Goal: Task Accomplishment & Management: Complete application form

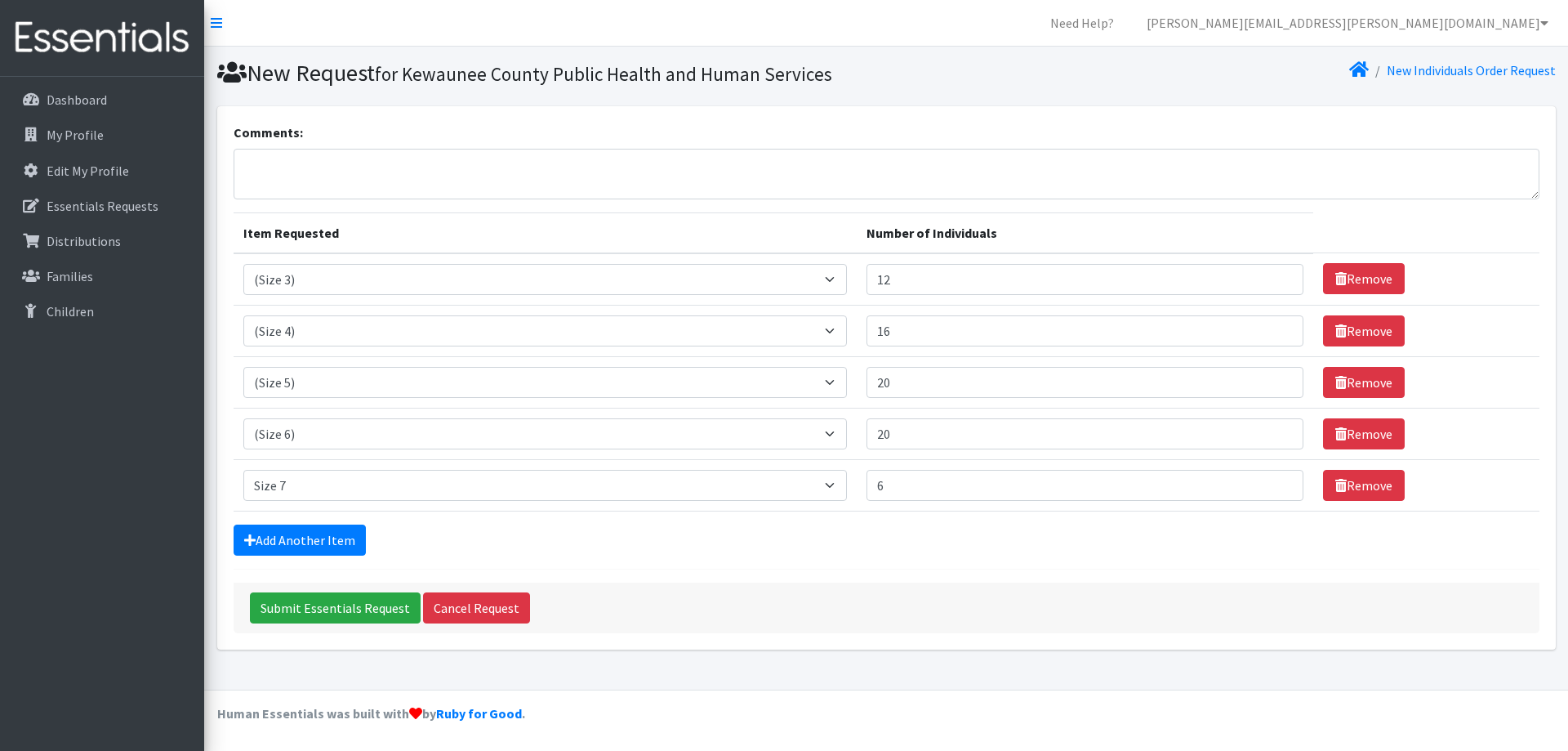
select select "14507"
select select "14512"
select select "14488"
select select "14491"
select select "14953"
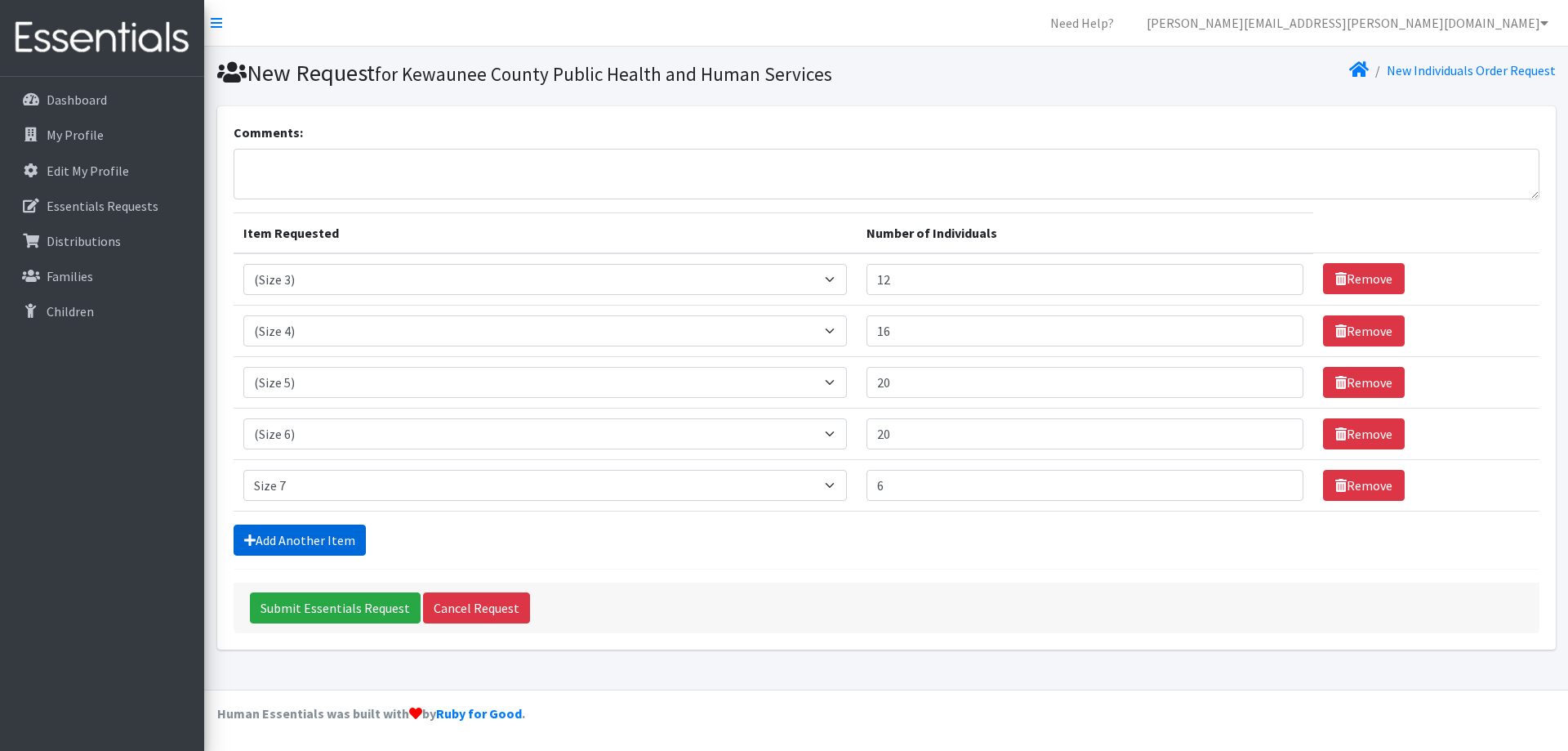
type input "6"
click at [297, 543] on link "Add Another Item" at bounding box center [299, 539] width 132 height 31
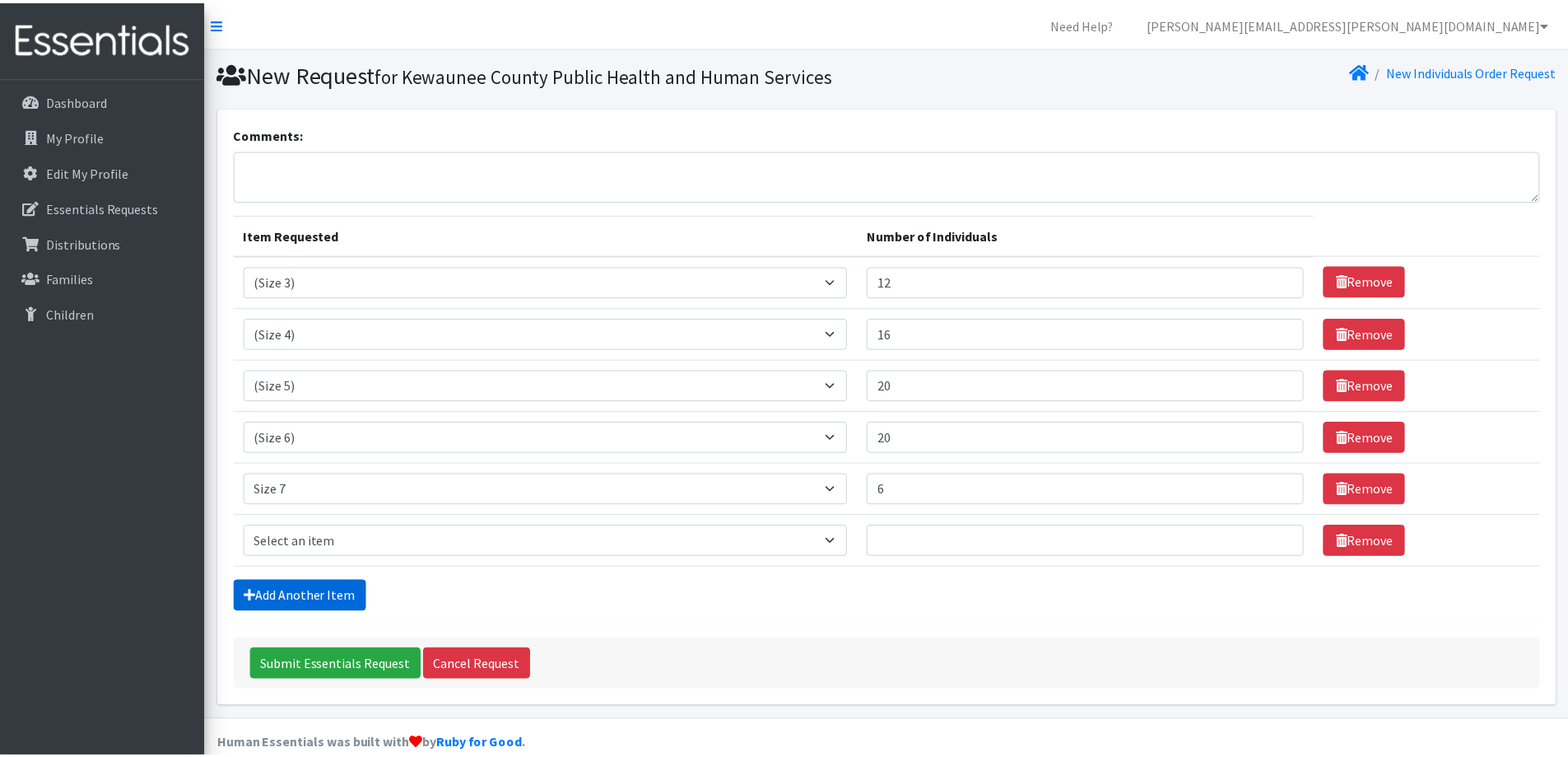
scroll to position [25, 0]
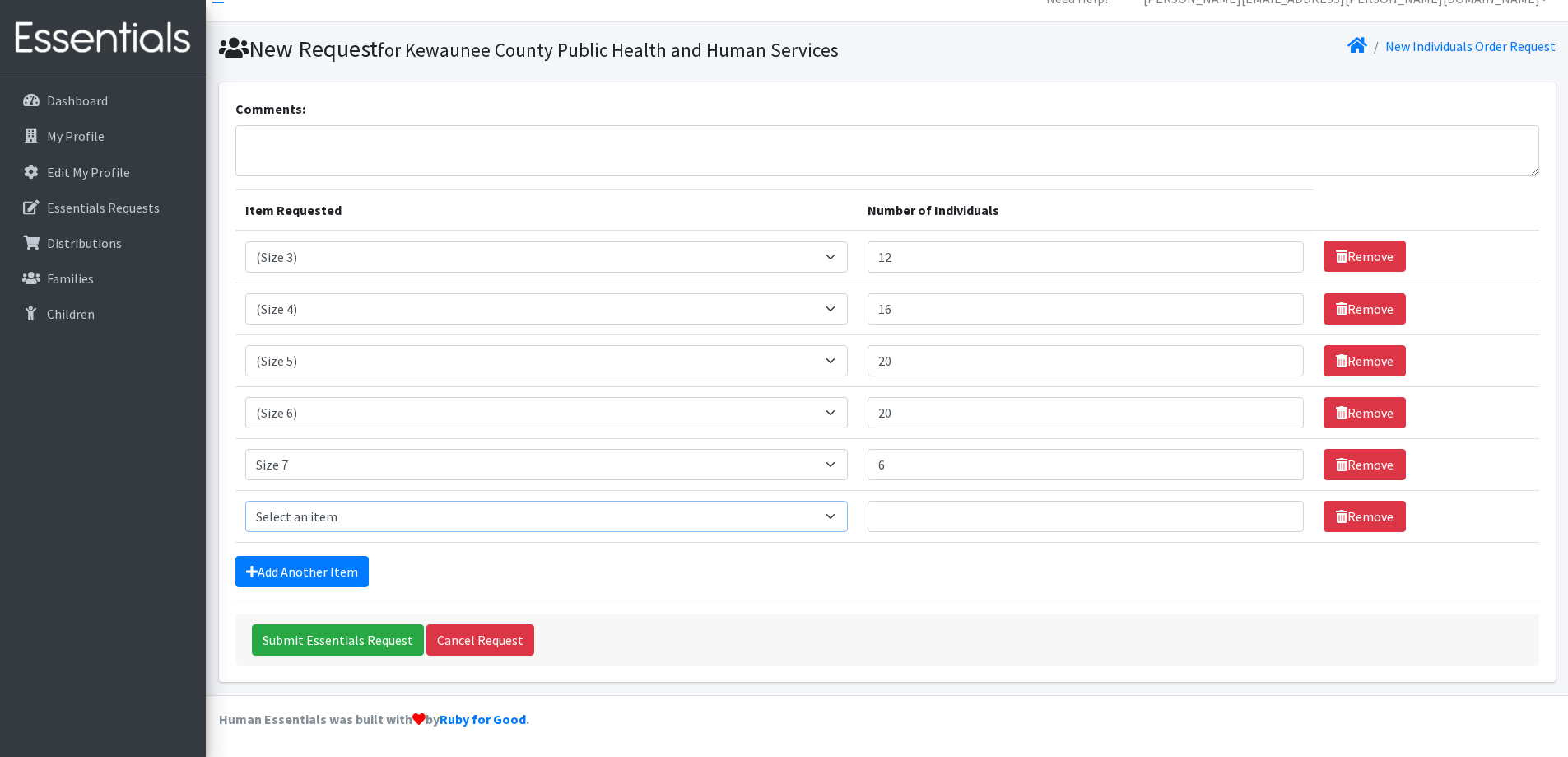
click at [415, 518] on select "Select an item (Newborn) (Preemie) (Size 1) (Size 2) (Size 3) (Size 4) (Size 5)…" at bounding box center [547, 516] width 604 height 31
select select "14494"
click at [245, 501] on select "Select an item (Newborn) (Preemie) (Size 1) (Size 2) (Size 3) (Size 4) (Size 5)…" at bounding box center [547, 516] width 604 height 31
click at [912, 523] on input "Number of Individuals" at bounding box center [1085, 516] width 436 height 31
click at [921, 468] on input "6" at bounding box center [1085, 464] width 436 height 31
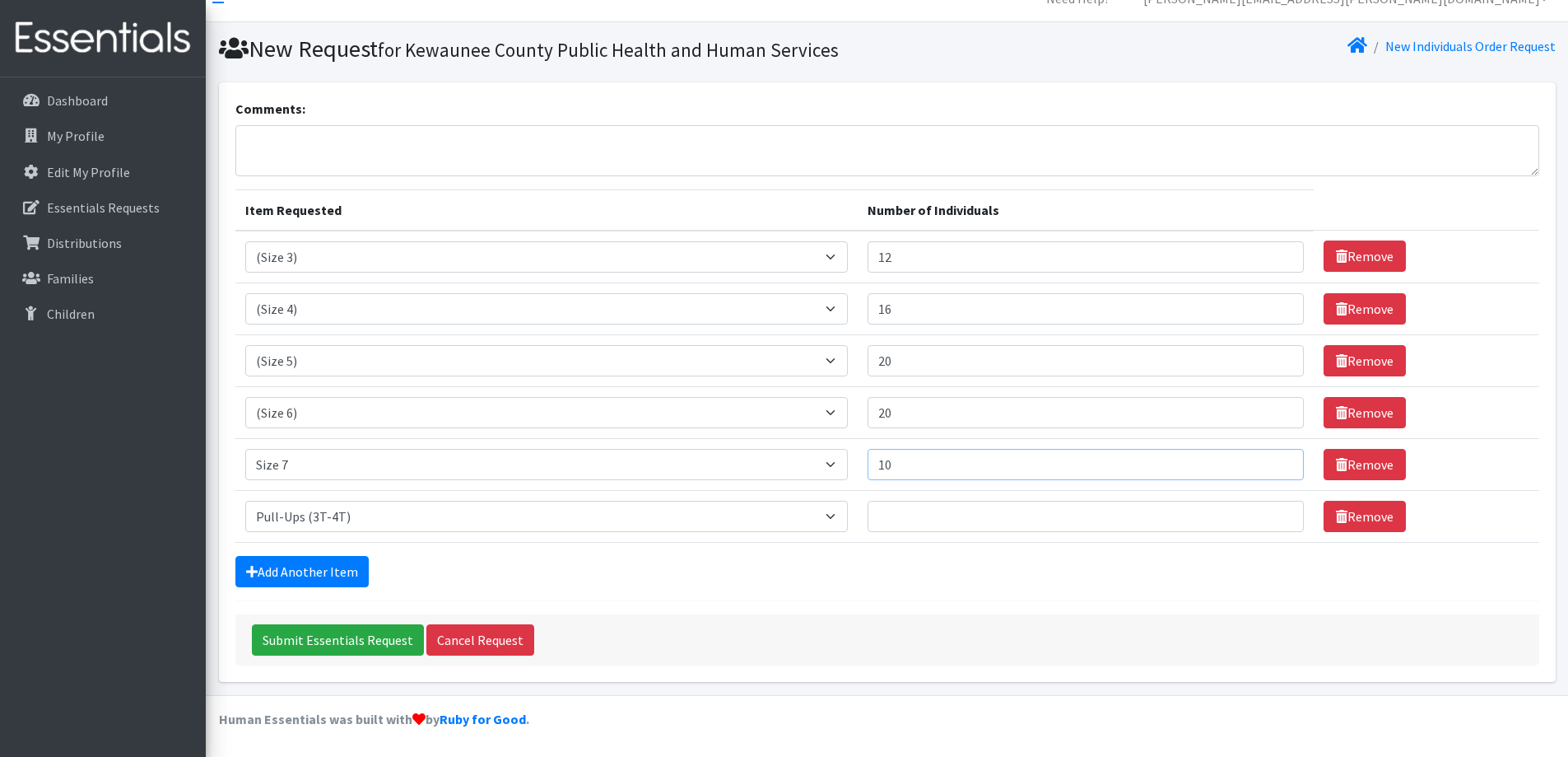
type input "10"
click at [1057, 527] on input "Number of Individuals" at bounding box center [1085, 516] width 436 height 31
type input "8"
click at [304, 634] on input "Submit Essentials Request" at bounding box center [338, 639] width 172 height 31
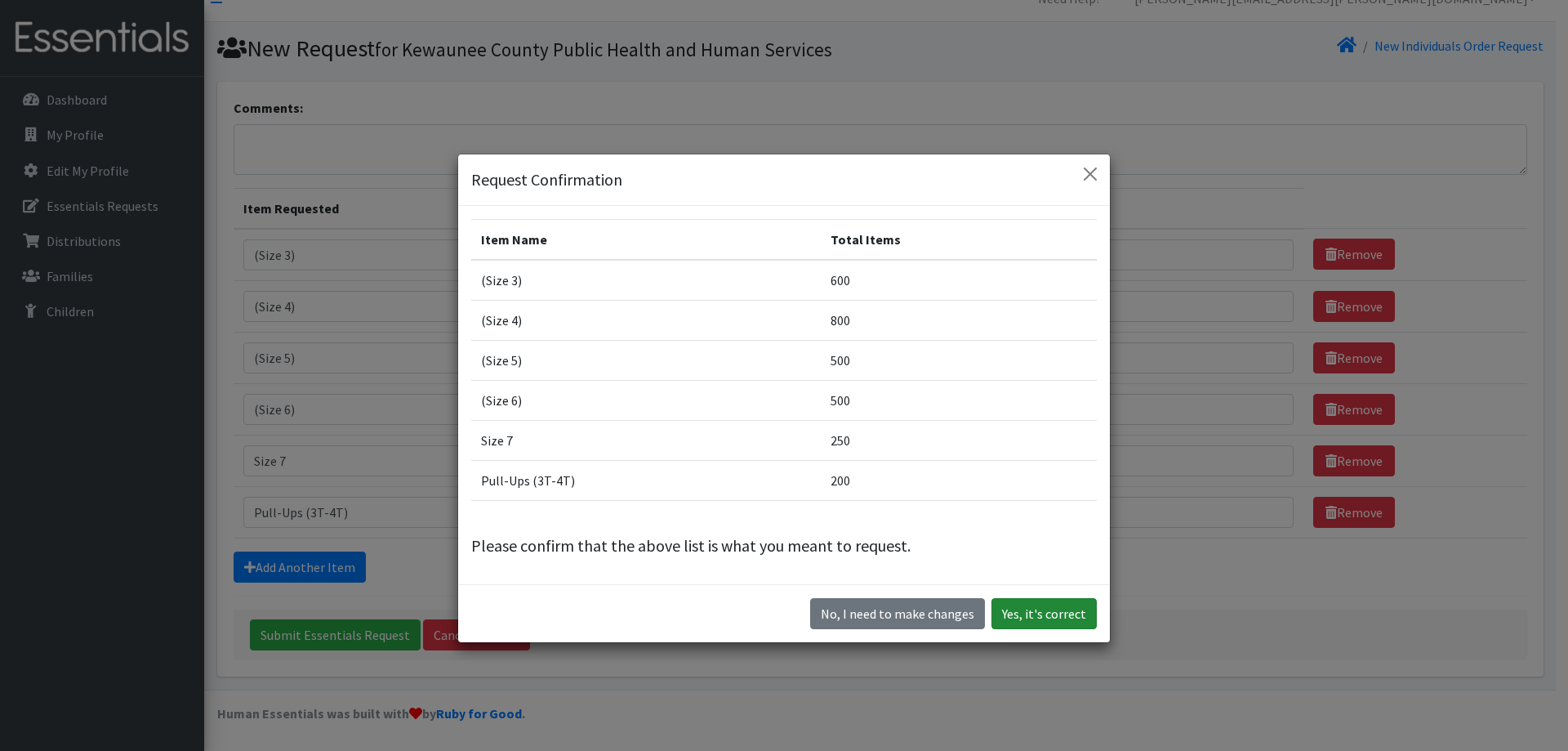
click at [1052, 600] on button "Yes, it's correct" at bounding box center [1043, 613] width 105 height 31
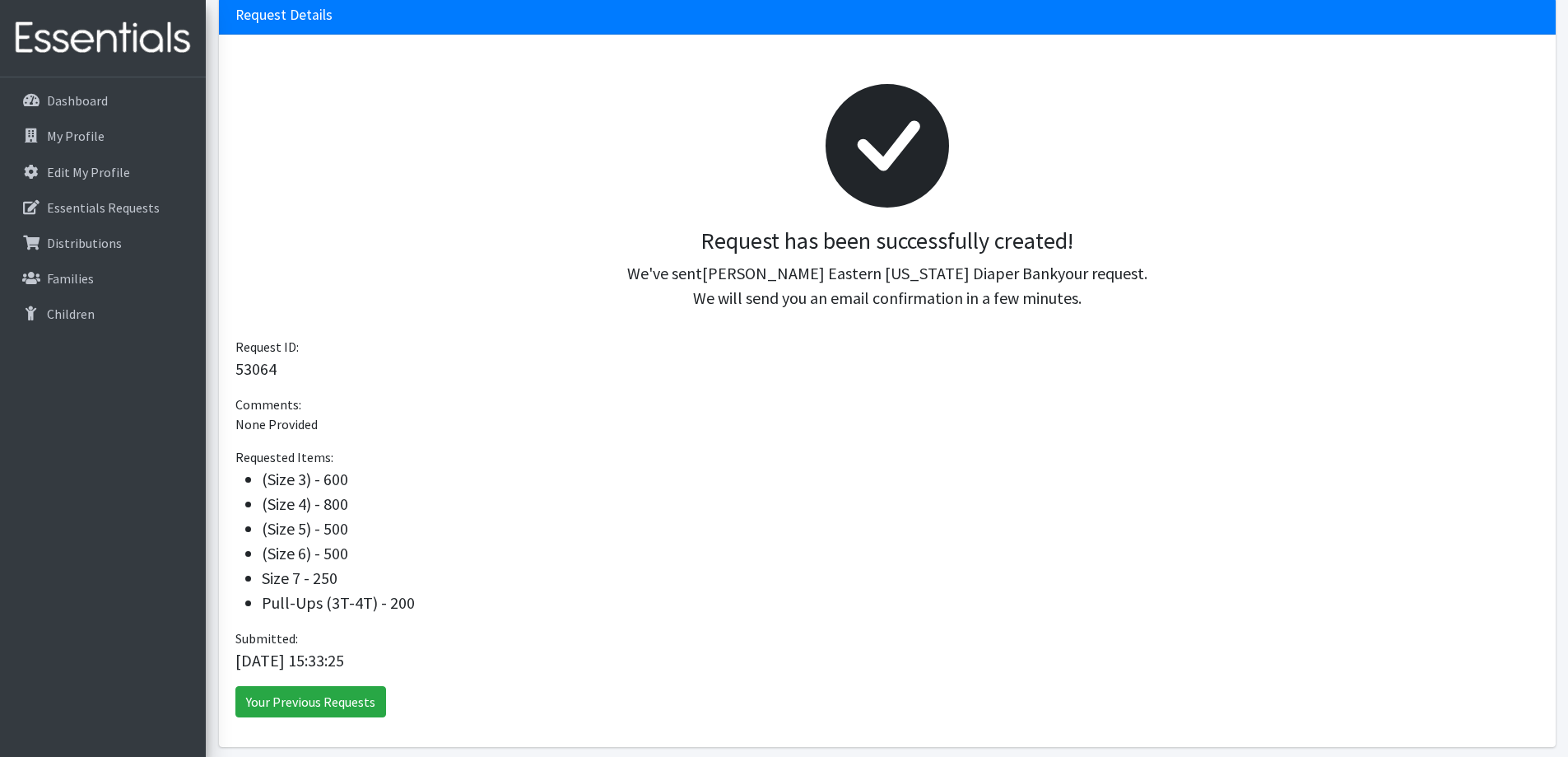
scroll to position [229, 0]
